Goal: Task Accomplishment & Management: Use online tool/utility

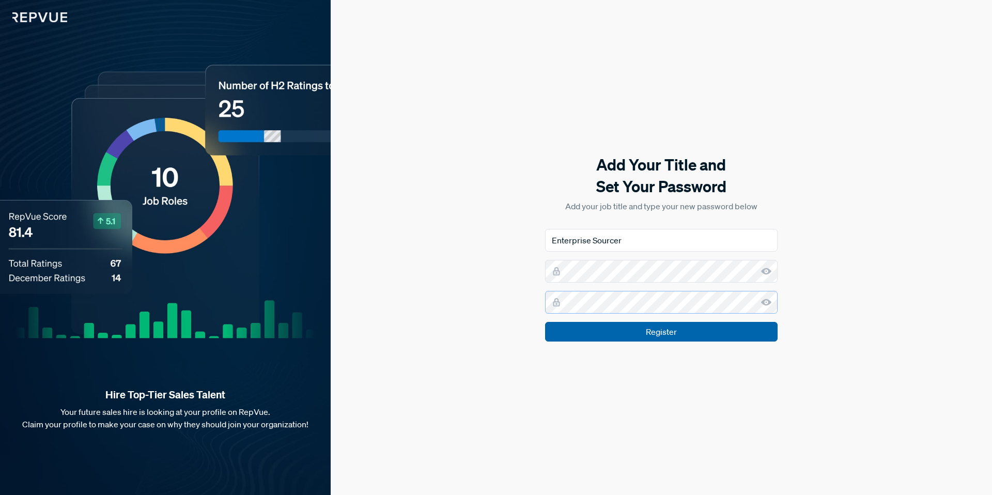
click at [545, 322] on input "Register" at bounding box center [661, 332] width 233 height 20
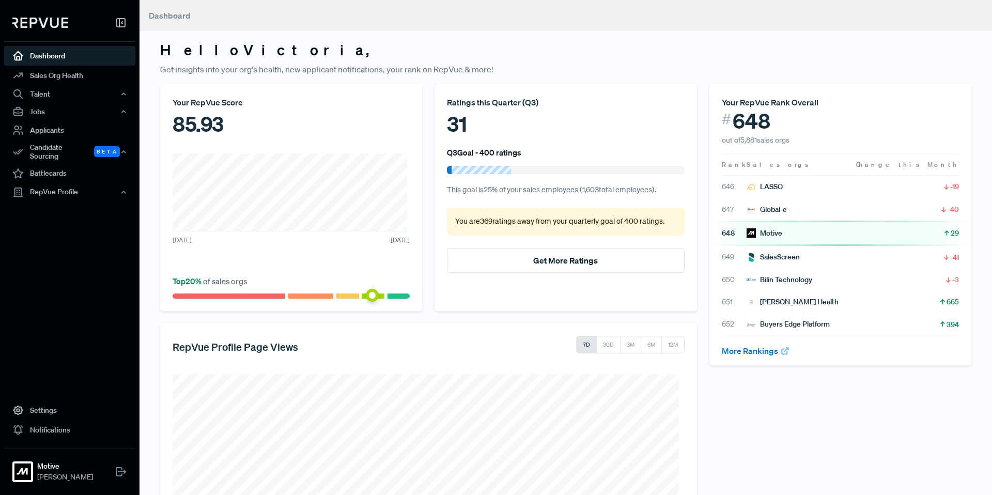
click at [958, 78] on div "Hello [PERSON_NAME] , Get insights into your org's health, new applicant notifi…" at bounding box center [566, 328] width 853 height 656
click at [72, 151] on div "Candidate Sourcing Beta" at bounding box center [69, 152] width 131 height 24
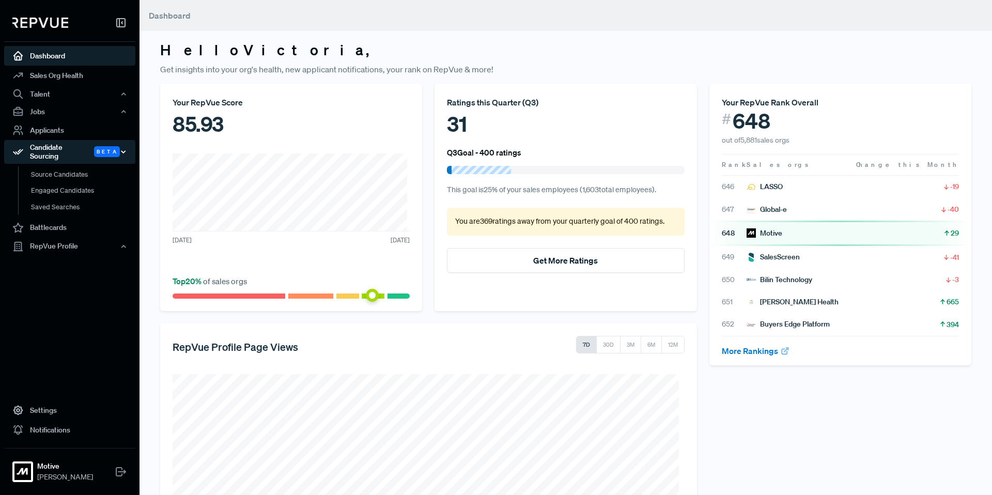
click at [72, 151] on div "Candidate Sourcing Beta" at bounding box center [69, 152] width 131 height 24
click at [72, 174] on link "Source Candidates" at bounding box center [83, 179] width 131 height 26
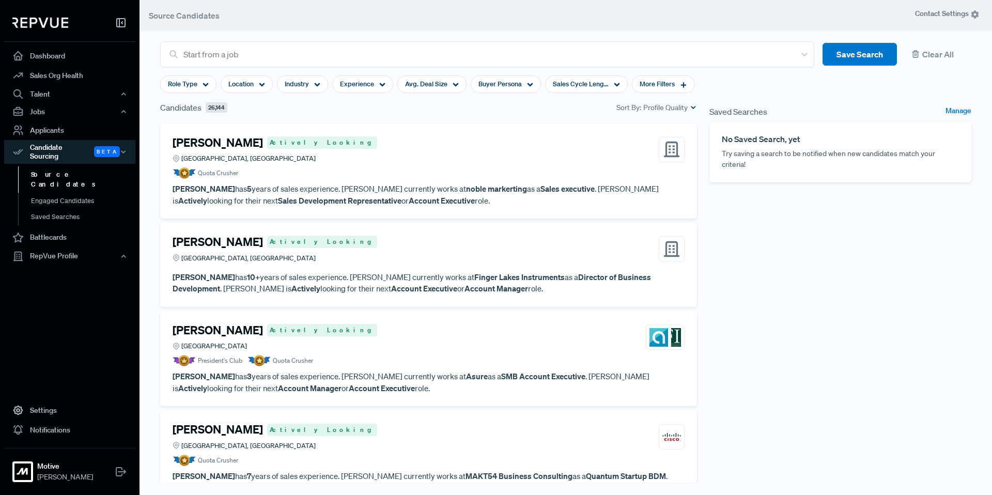
scroll to position [108, 0]
